Goal: Obtain resource: Download file/media

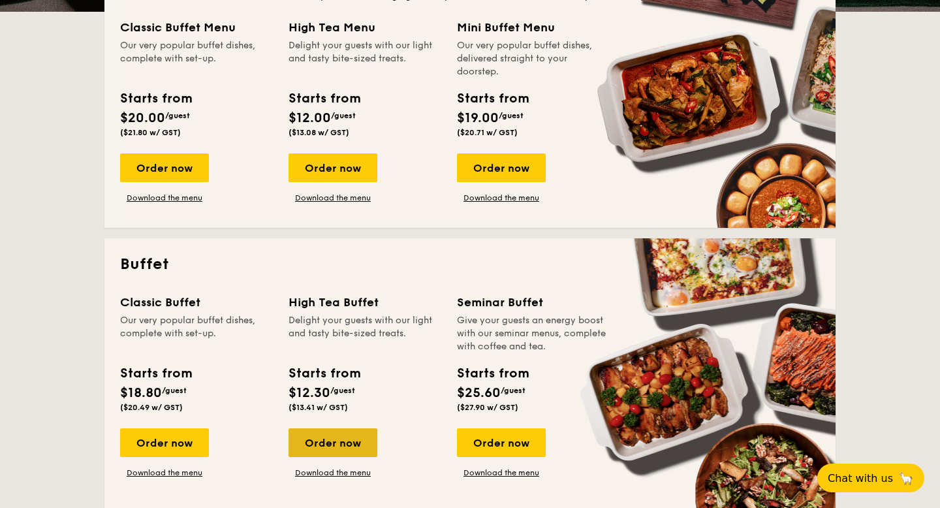
scroll to position [375, 0]
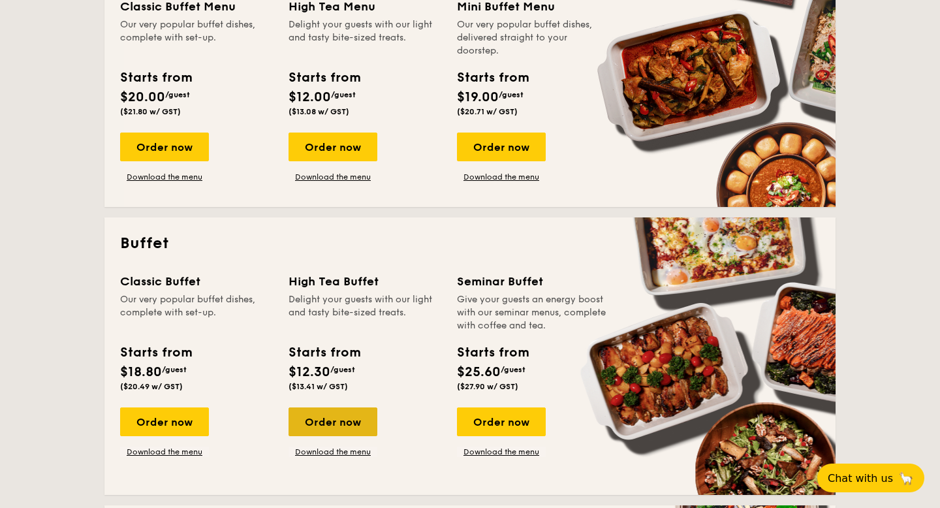
click at [351, 413] on div "Order now" at bounding box center [333, 422] width 89 height 29
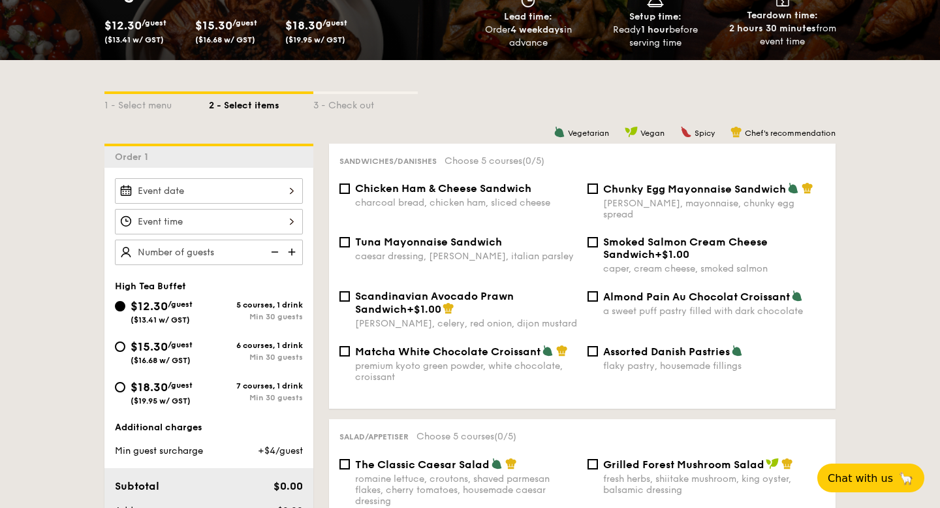
scroll to position [187, 0]
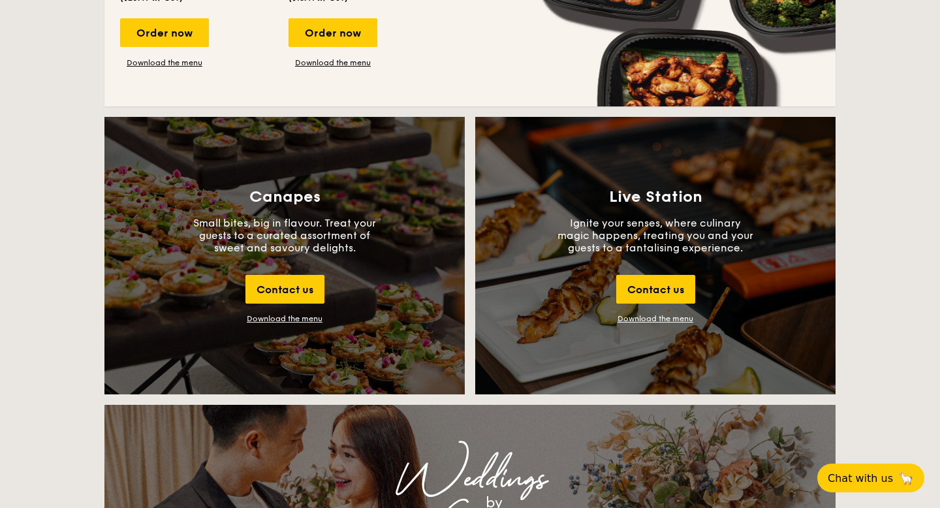
scroll to position [1390, 0]
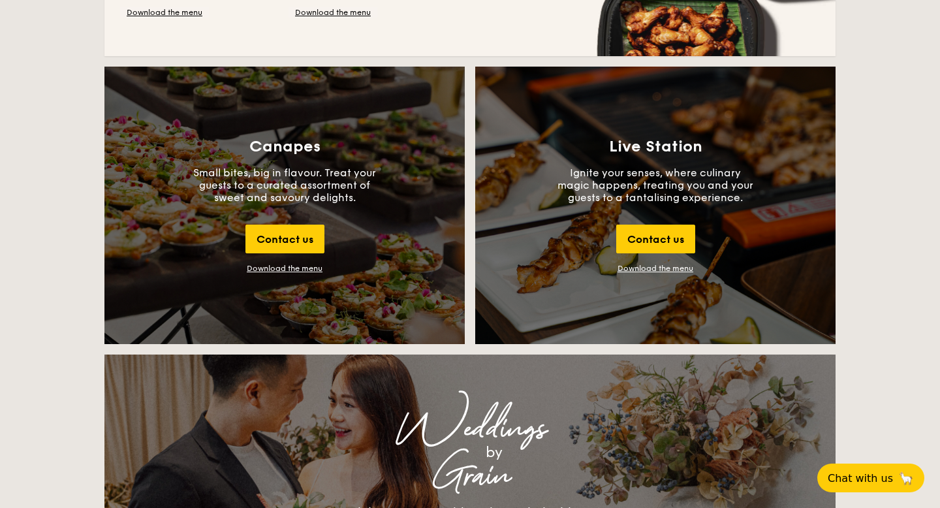
click at [283, 271] on div "Download the menu" at bounding box center [285, 268] width 76 height 9
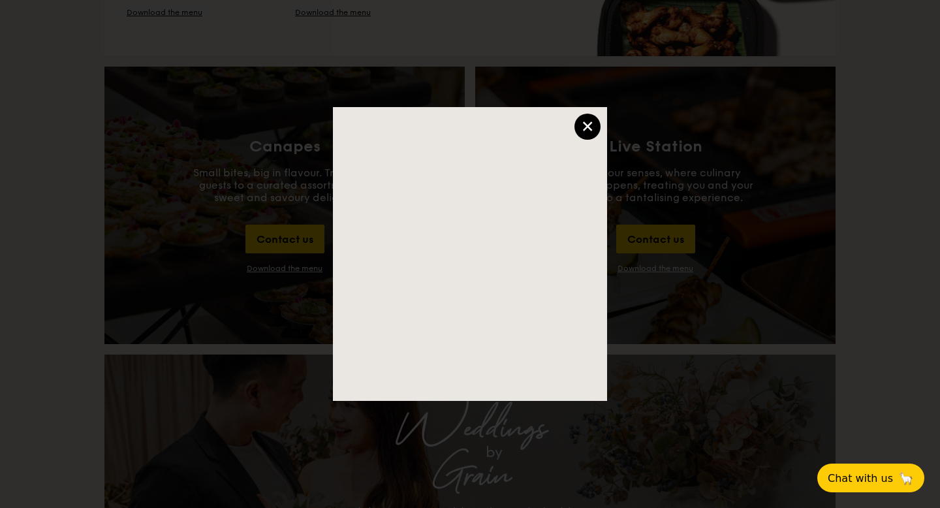
click at [592, 122] on div "×" at bounding box center [588, 127] width 26 height 26
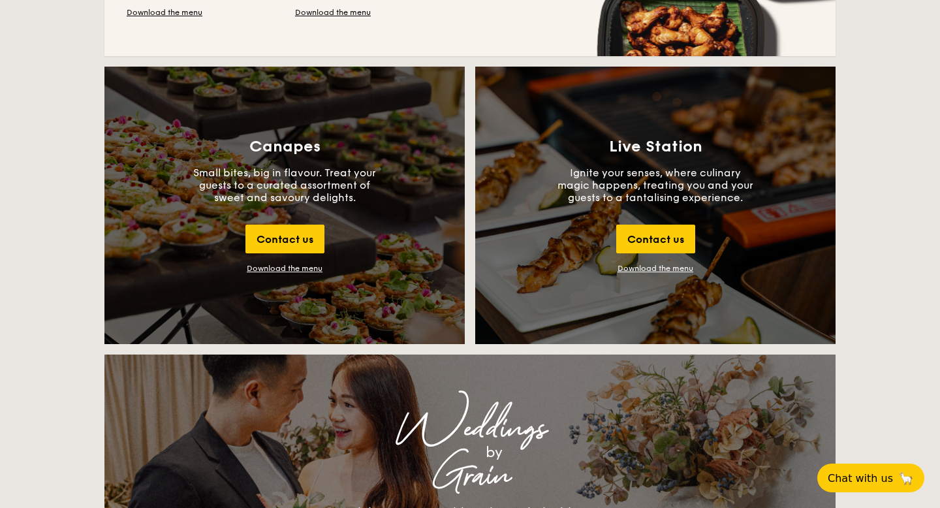
click at [305, 272] on div "Download the menu" at bounding box center [285, 268] width 76 height 9
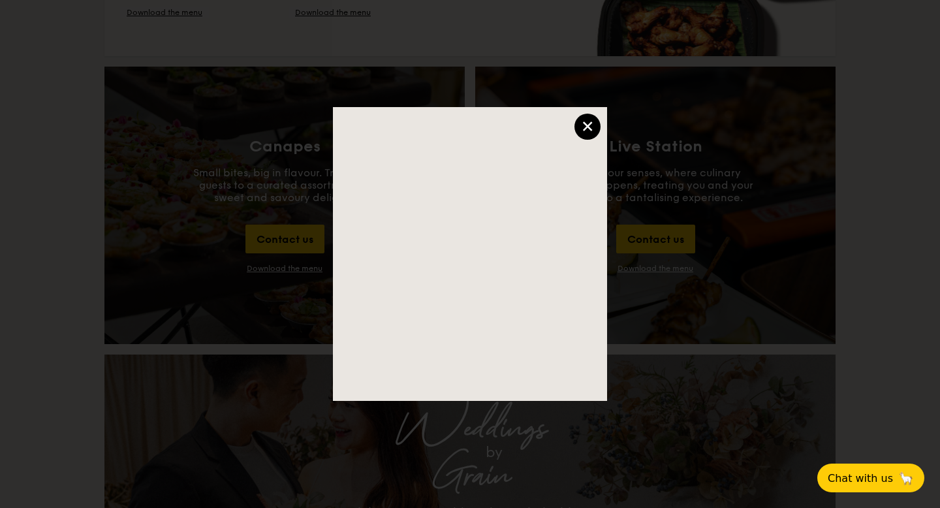
click at [591, 118] on div "×" at bounding box center [588, 127] width 26 height 26
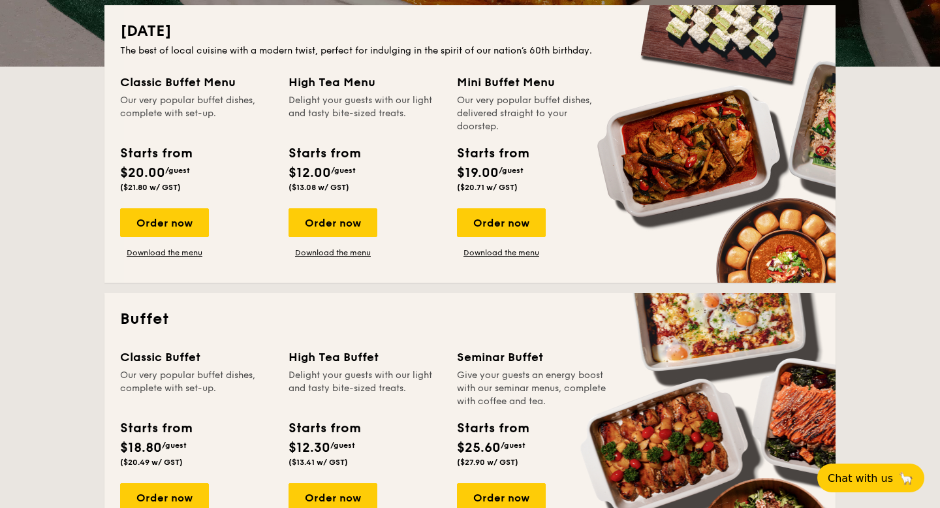
scroll to position [298, 0]
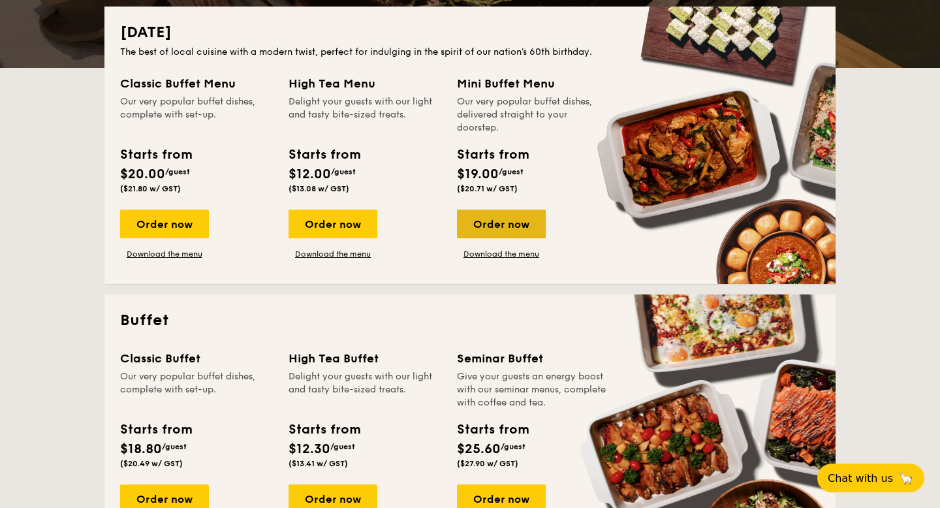
click at [496, 232] on div "Order now" at bounding box center [501, 224] width 89 height 29
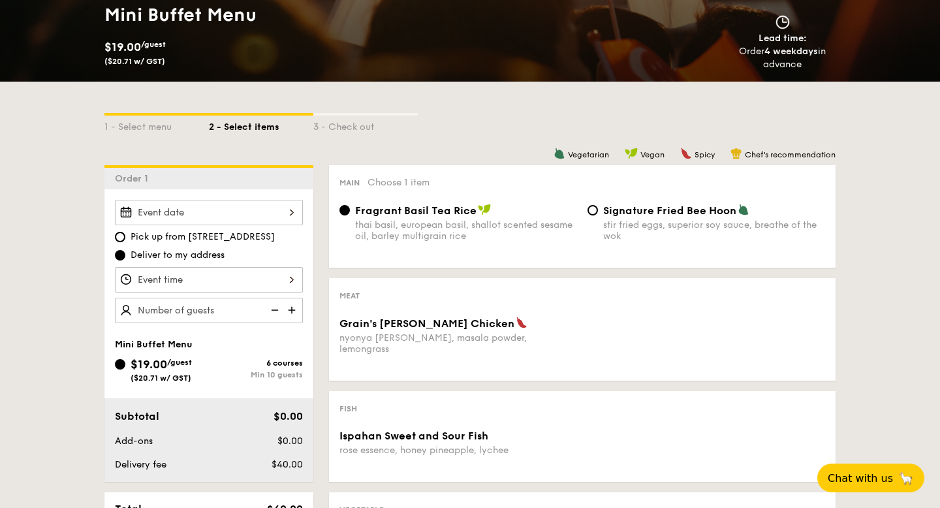
scroll to position [61, 0]
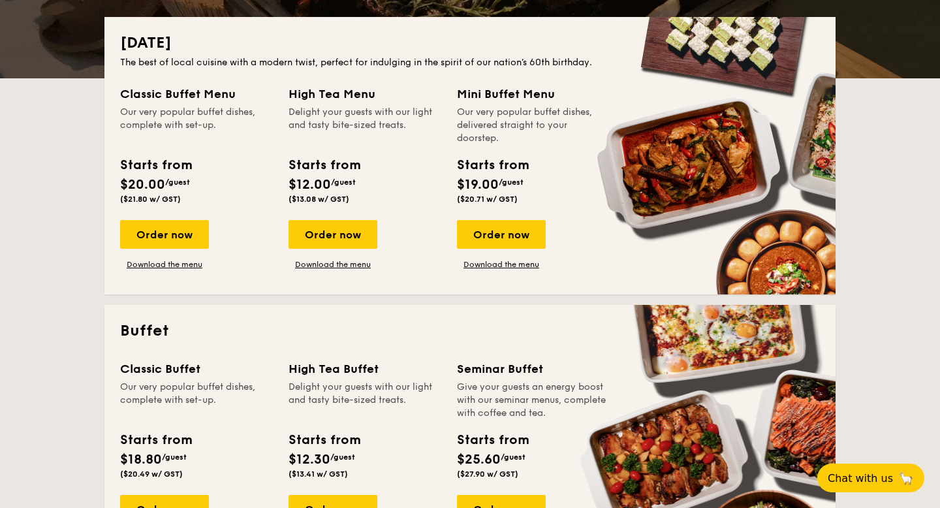
scroll to position [351, 0]
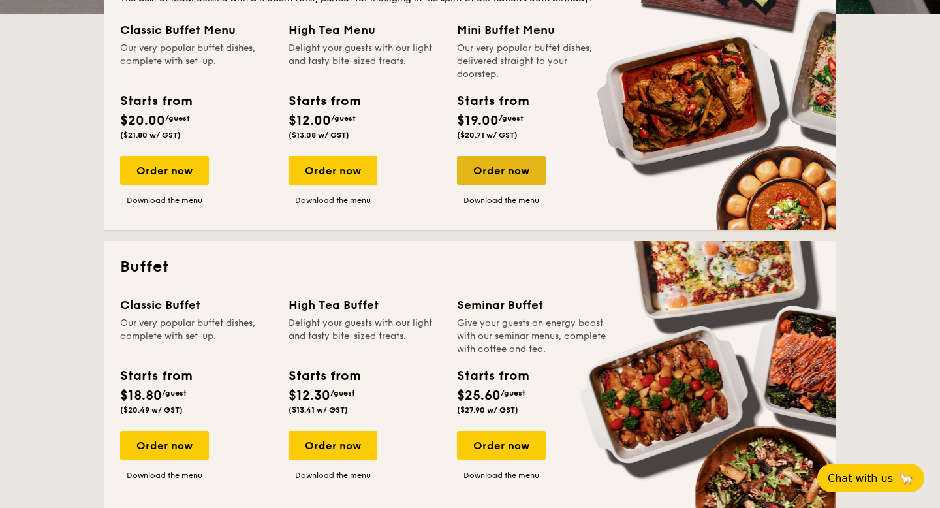
click at [504, 175] on div "Order now" at bounding box center [501, 170] width 89 height 29
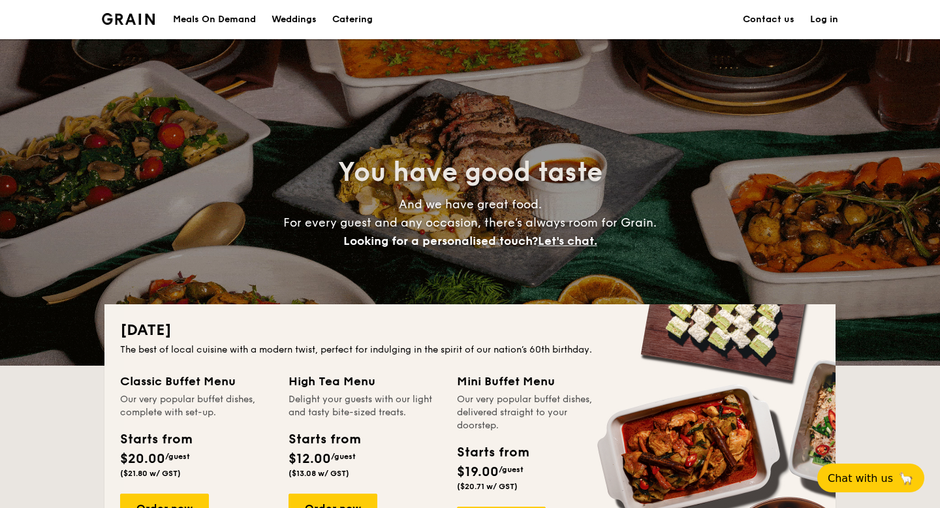
scroll to position [351, 0]
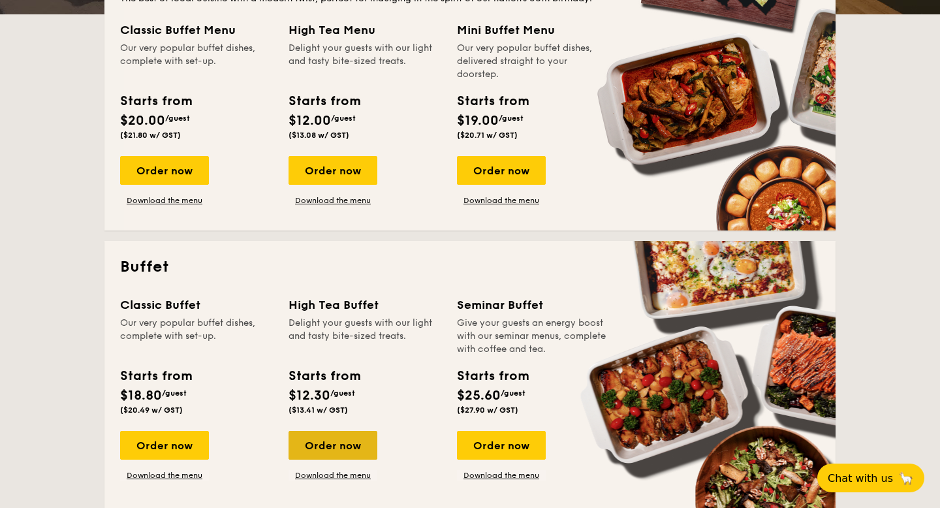
click at [319, 447] on div "Order now" at bounding box center [333, 445] width 89 height 29
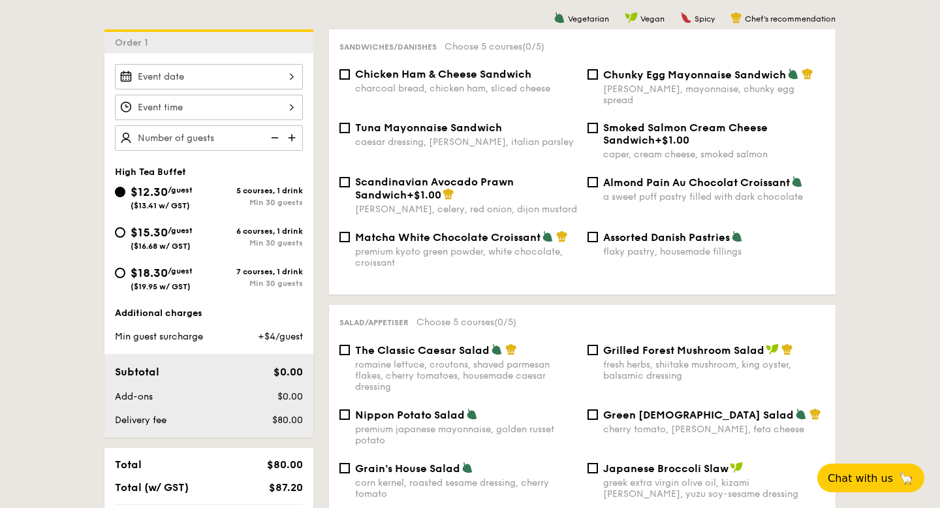
scroll to position [311, 0]
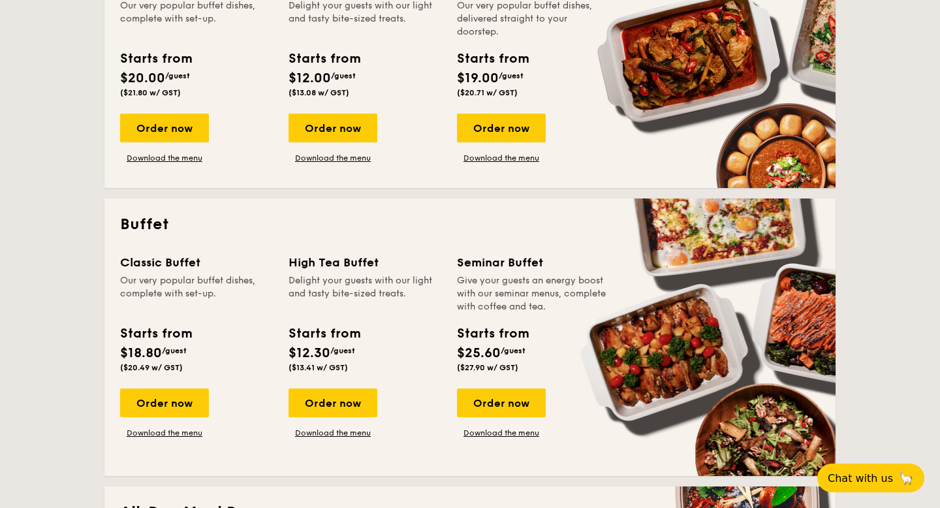
scroll to position [357, 0]
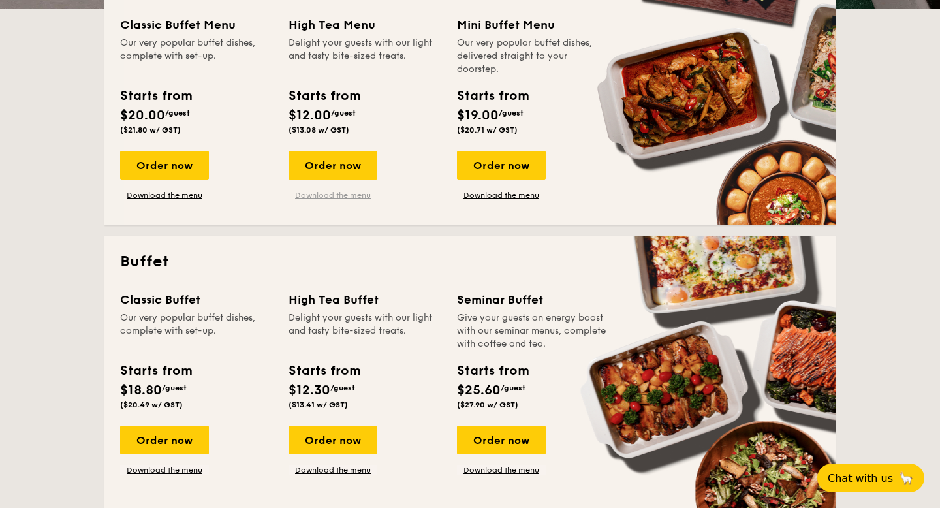
click at [349, 198] on link "Download the menu" at bounding box center [333, 195] width 89 height 10
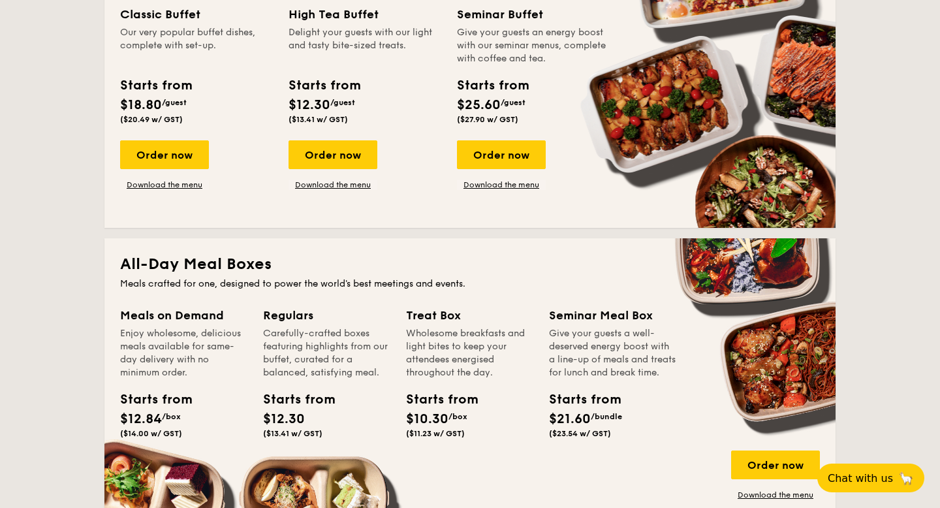
scroll to position [669, 0]
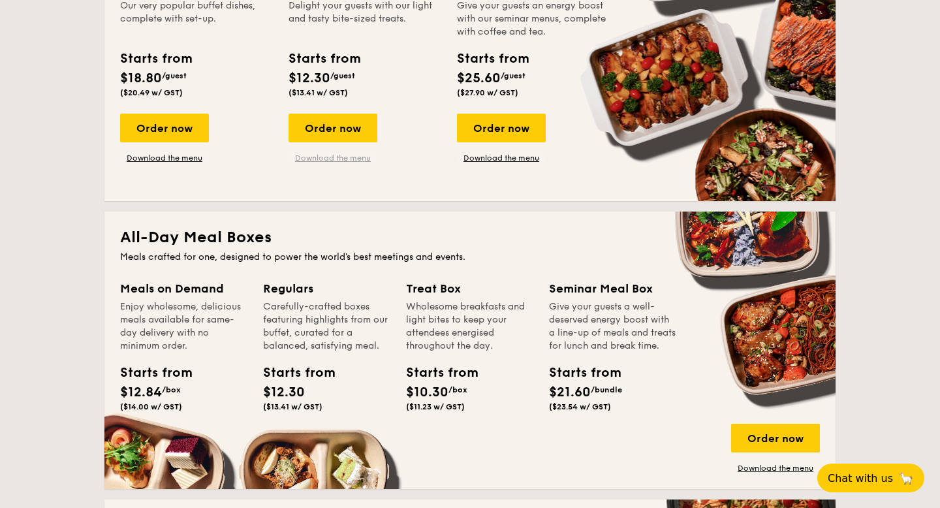
click at [338, 155] on link "Download the menu" at bounding box center [333, 158] width 89 height 10
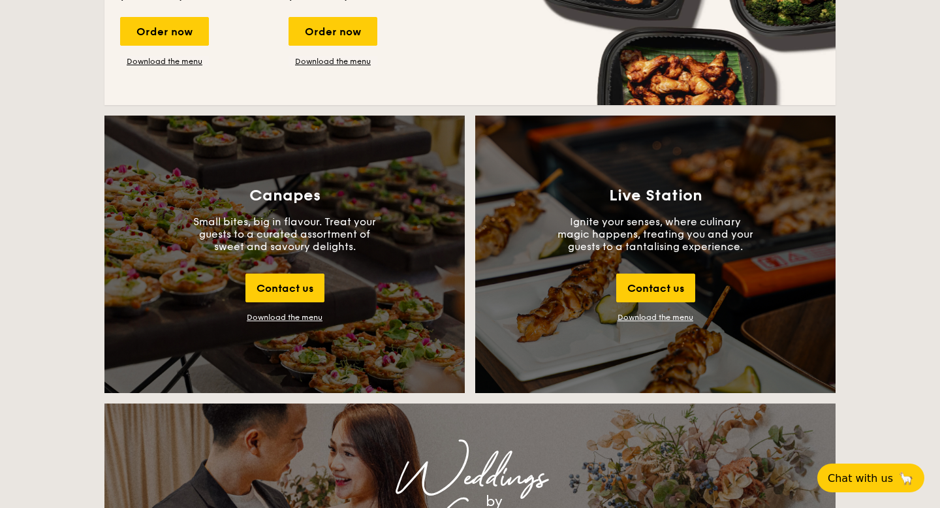
scroll to position [1498, 0]
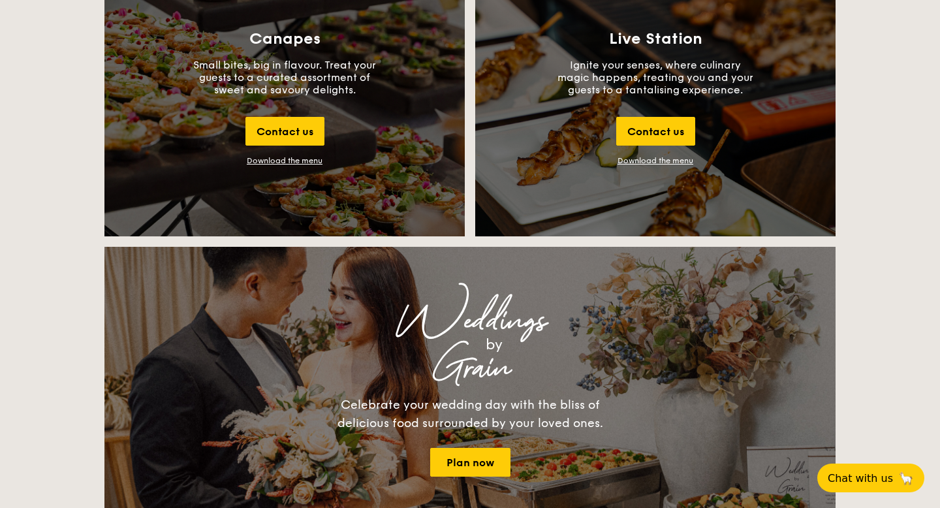
click at [305, 166] on div "Canapes Small bites, big in flavour. Treat your guests to a curated assortment …" at bounding box center [284, 98] width 361 height 278
click at [304, 163] on div "Download the menu" at bounding box center [285, 160] width 76 height 9
